Goal: Book appointment/travel/reservation

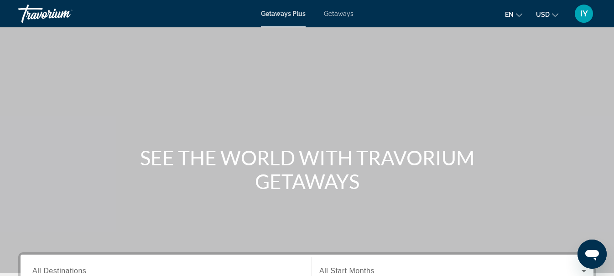
click at [339, 12] on span "Getaways" at bounding box center [339, 13] width 30 height 7
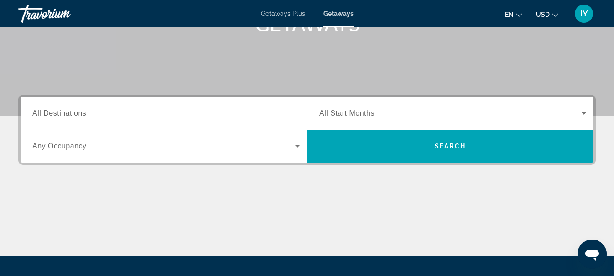
scroll to position [159, 0]
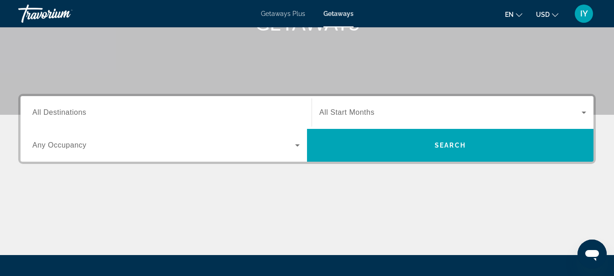
click at [63, 110] on span "All Destinations" at bounding box center [59, 113] width 54 height 8
click at [63, 110] on input "Destination All Destinations" at bounding box center [165, 113] width 267 height 11
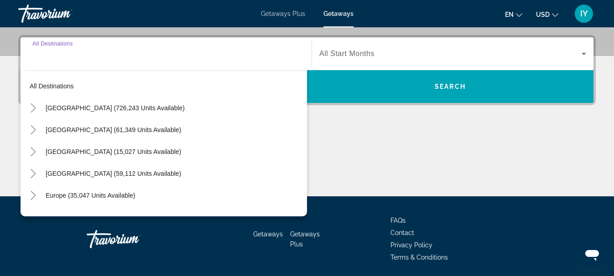
scroll to position [223, 0]
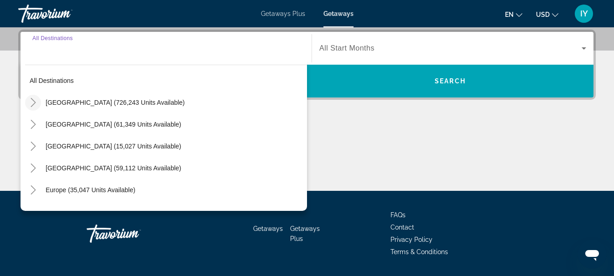
click at [34, 100] on icon "Toggle United States (726,243 units available)" at bounding box center [33, 102] width 9 height 9
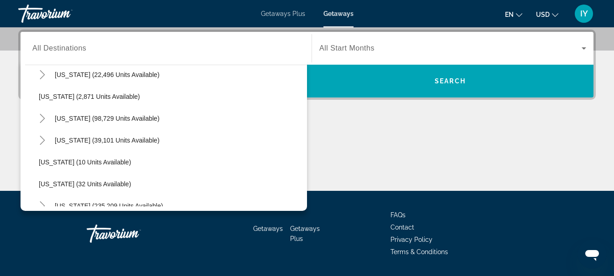
scroll to position [45, 0]
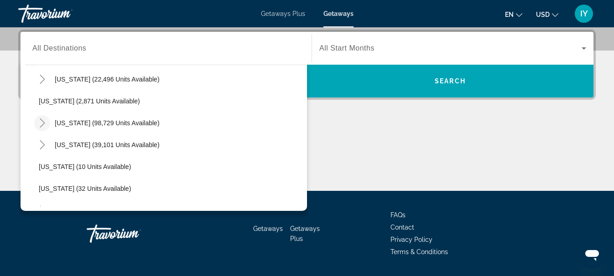
click at [44, 124] on icon "Toggle California (98,729 units available)" at bounding box center [42, 123] width 9 height 9
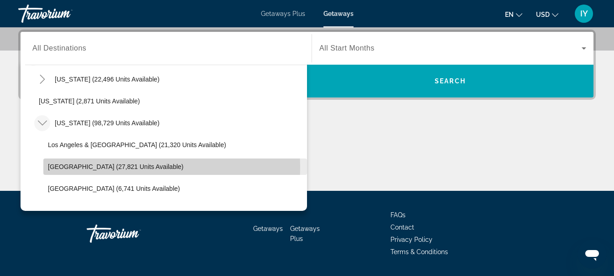
click at [80, 166] on span "[GEOGRAPHIC_DATA] (27,821 units available)" at bounding box center [115, 166] width 135 height 7
type input "**********"
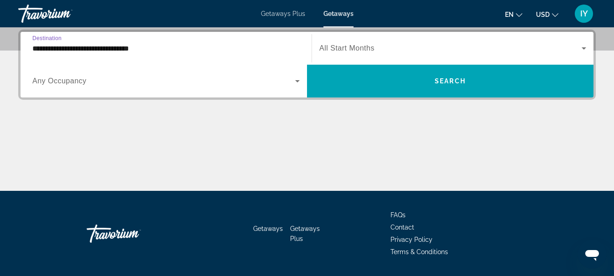
click at [583, 47] on icon "Search widget" at bounding box center [583, 48] width 11 height 11
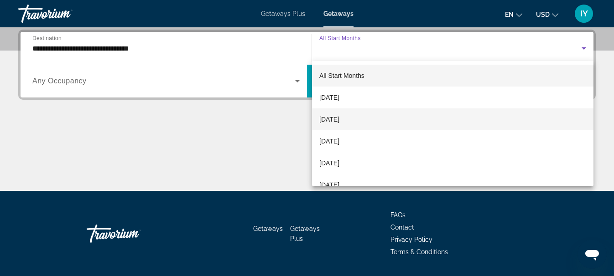
click at [339, 122] on span "[DATE]" at bounding box center [329, 119] width 20 height 11
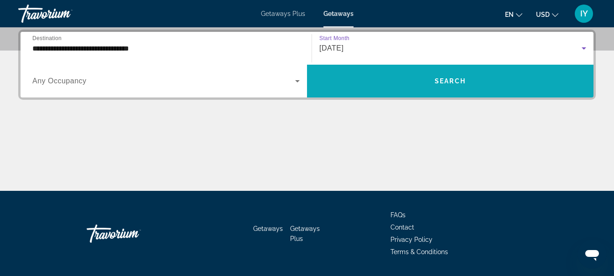
click at [446, 79] on span "Search" at bounding box center [450, 81] width 31 height 7
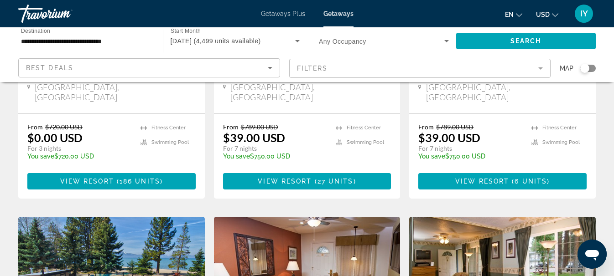
scroll to position [239, 0]
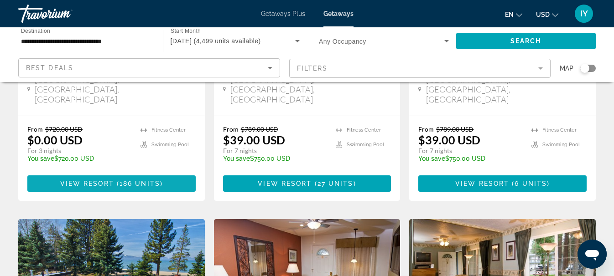
click at [122, 173] on span "Main content" at bounding box center [111, 184] width 168 height 22
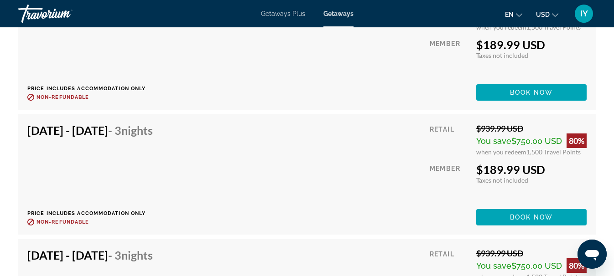
scroll to position [5766, 0]
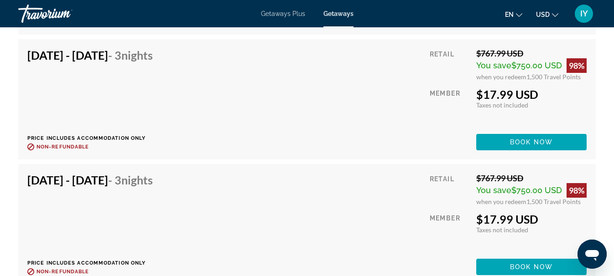
scroll to position [2492, 0]
